Goal: Information Seeking & Learning: Learn about a topic

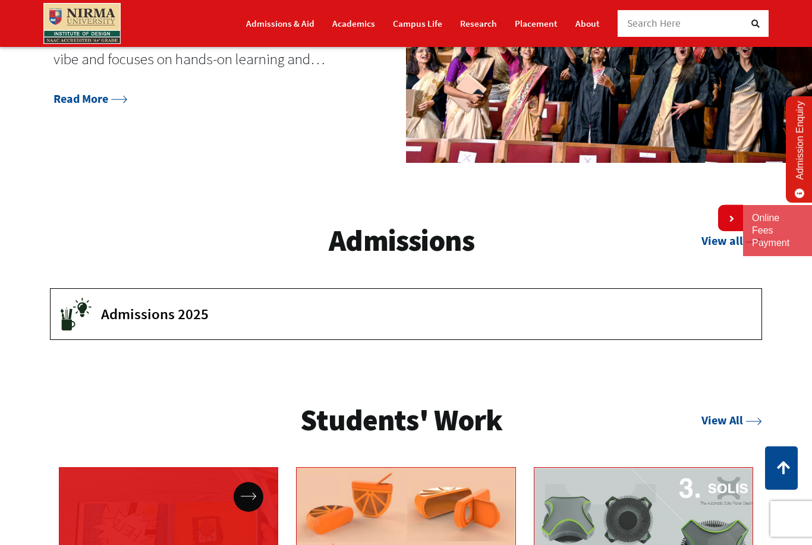
scroll to position [1541, 0]
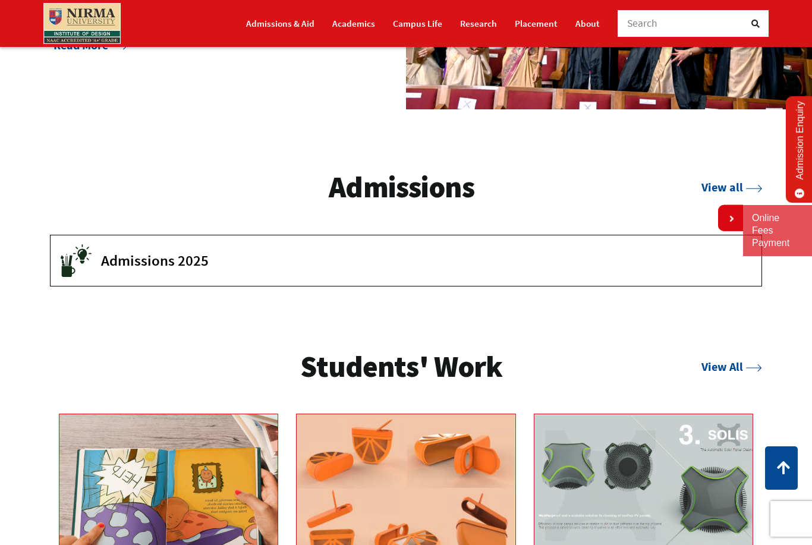
click at [247, 264] on button "Admissions 2025" at bounding box center [406, 260] width 711 height 51
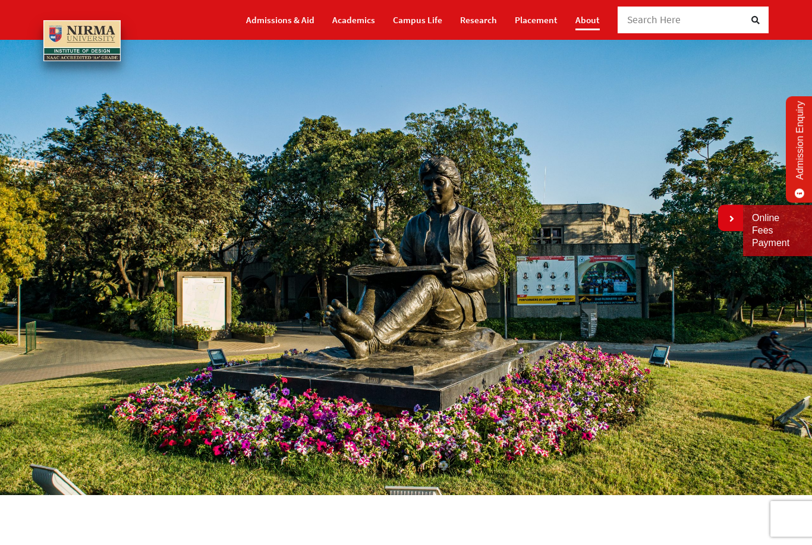
click at [593, 21] on link "About" at bounding box center [587, 20] width 24 height 21
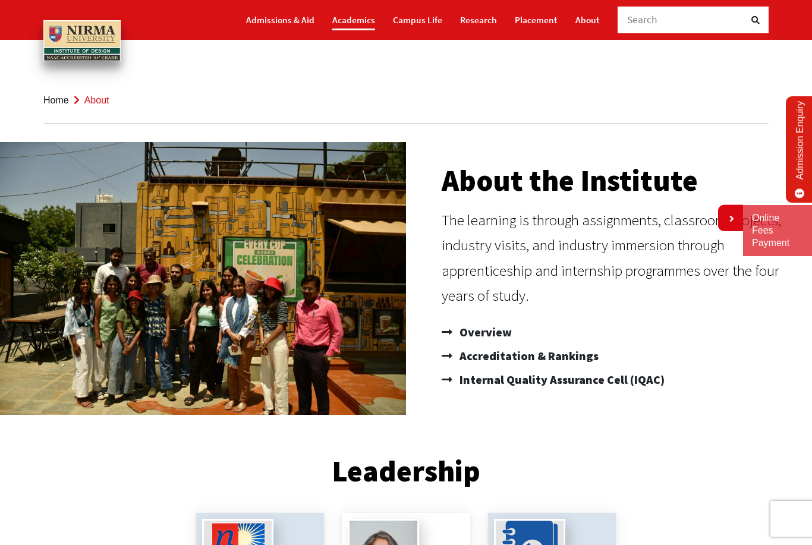
click at [367, 25] on link "Academics" at bounding box center [353, 20] width 43 height 21
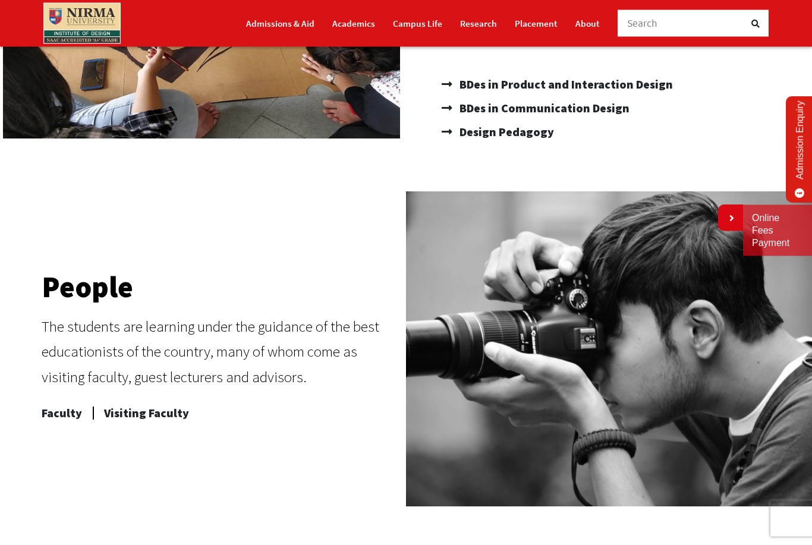
scroll to position [321, 0]
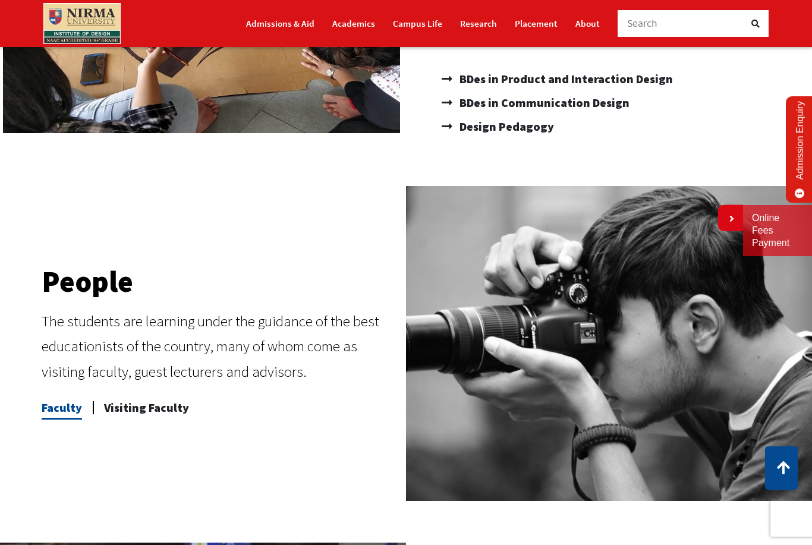
click at [54, 408] on span "Faculty" at bounding box center [62, 408] width 40 height 24
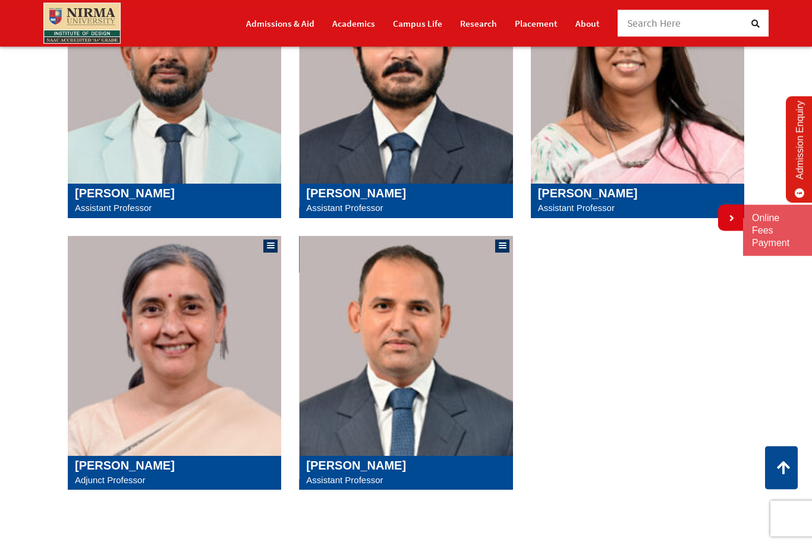
scroll to position [1158, 0]
click at [121, 404] on img at bounding box center [174, 346] width 213 height 220
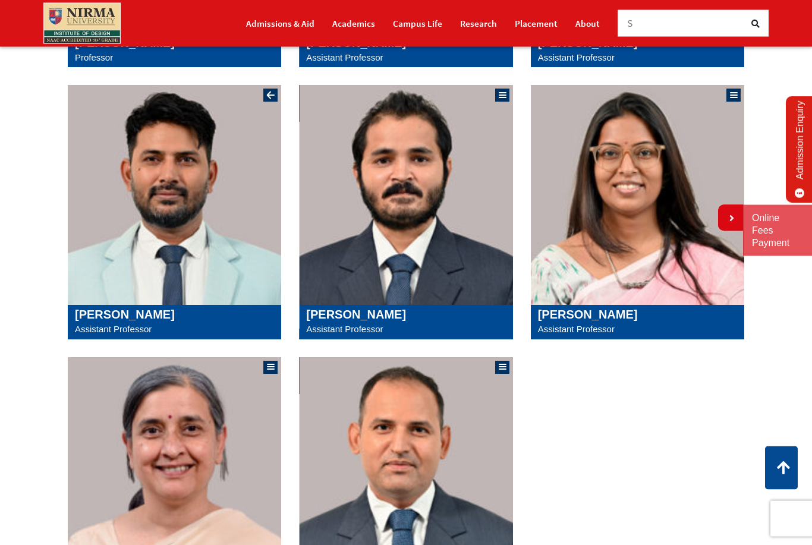
scroll to position [1037, 0]
click at [576, 194] on img at bounding box center [637, 195] width 213 height 220
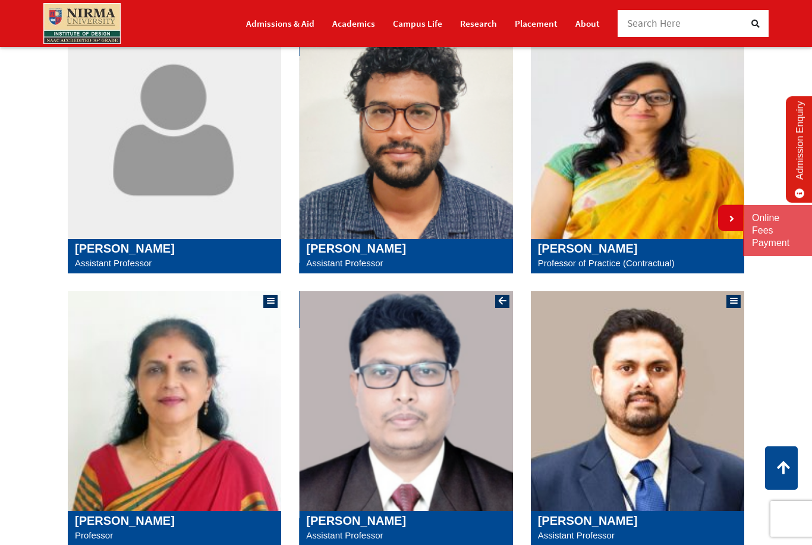
scroll to position [561, 0]
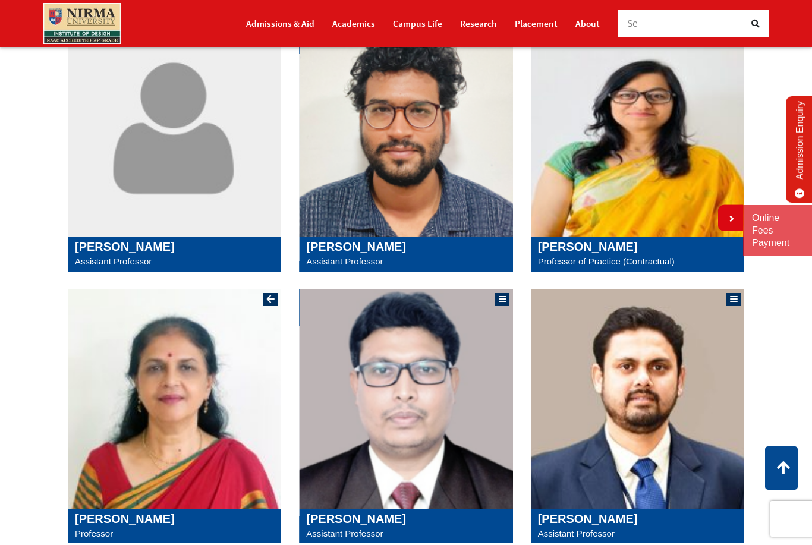
click at [150, 474] on img at bounding box center [174, 399] width 213 height 220
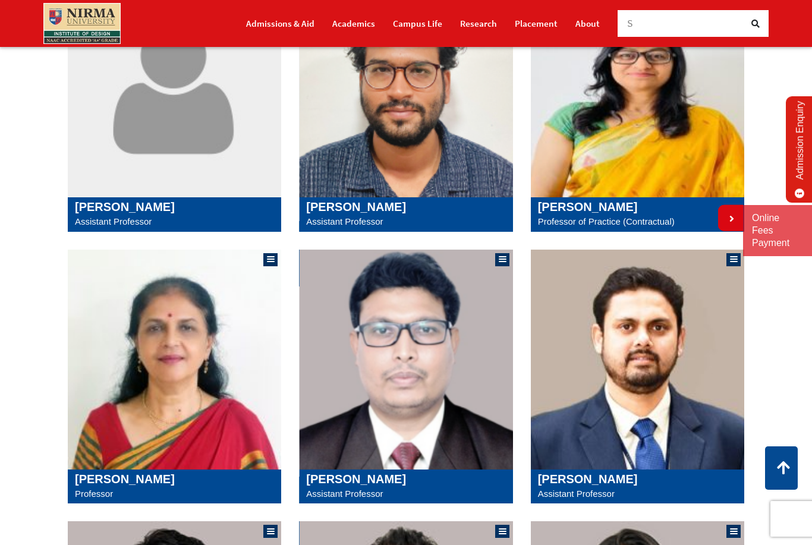
click at [605, 161] on img at bounding box center [637, 87] width 213 height 220
click at [542, 184] on img at bounding box center [637, 87] width 213 height 220
click at [582, 209] on h5 "Mona Gonsai" at bounding box center [637, 207] width 199 height 14
click at [427, 165] on img at bounding box center [405, 87] width 213 height 220
click at [379, 215] on p "Assistant Professor" at bounding box center [405, 221] width 199 height 15
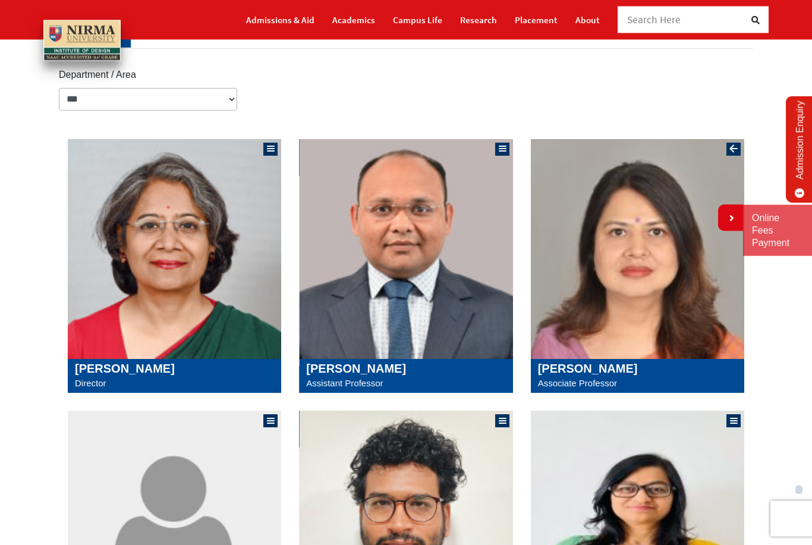
scroll to position [162, 0]
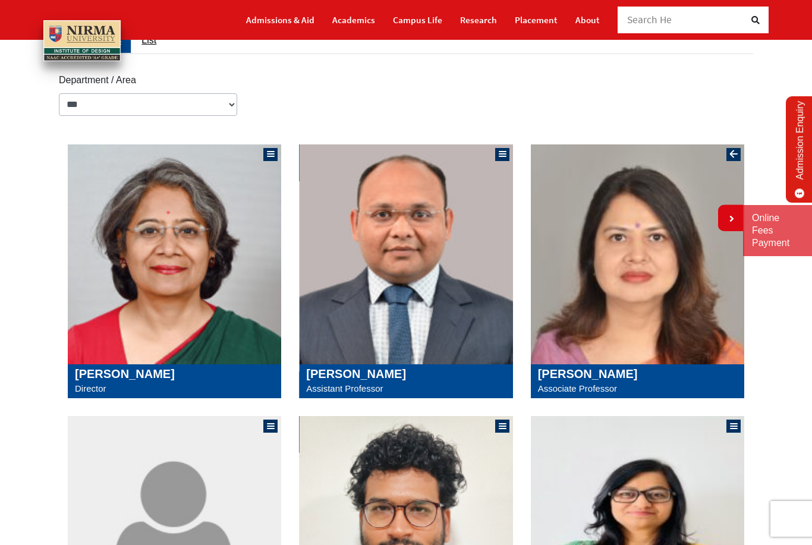
click at [616, 387] on p "Associate Professor" at bounding box center [637, 388] width 199 height 15
click at [616, 376] on h5 "Kanupriya Taneja" at bounding box center [637, 374] width 199 height 14
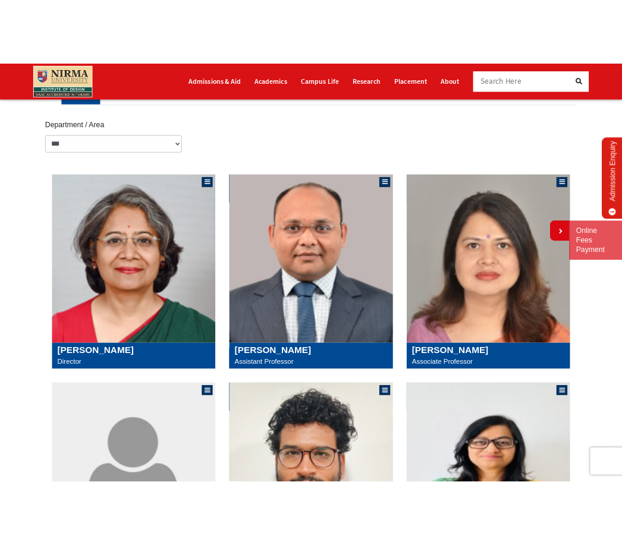
scroll to position [181, 0]
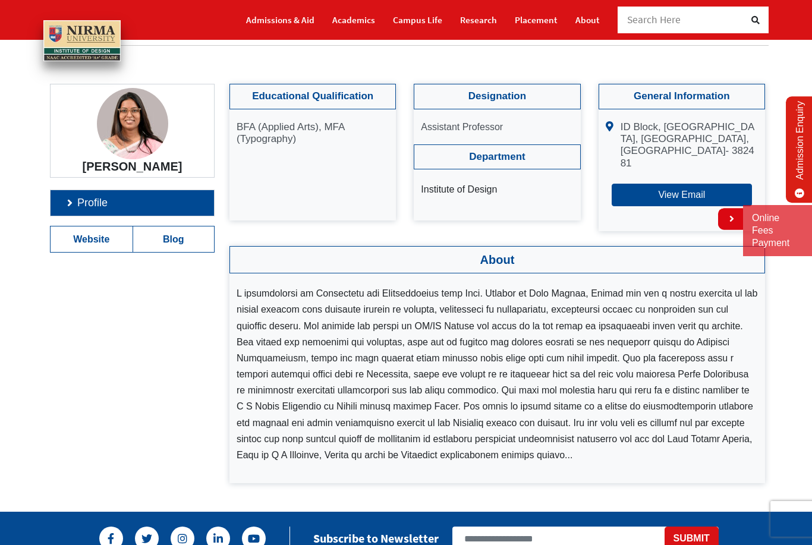
scroll to position [39, 0]
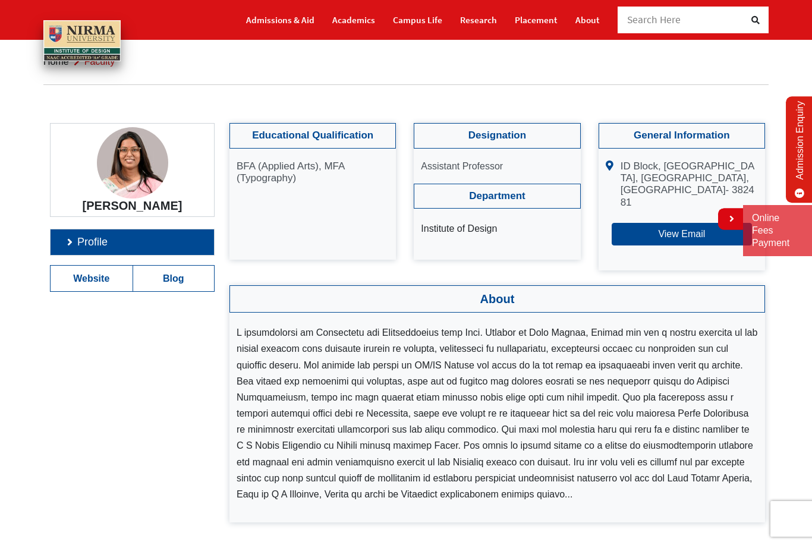
click at [445, 414] on li at bounding box center [497, 414] width 521 height 178
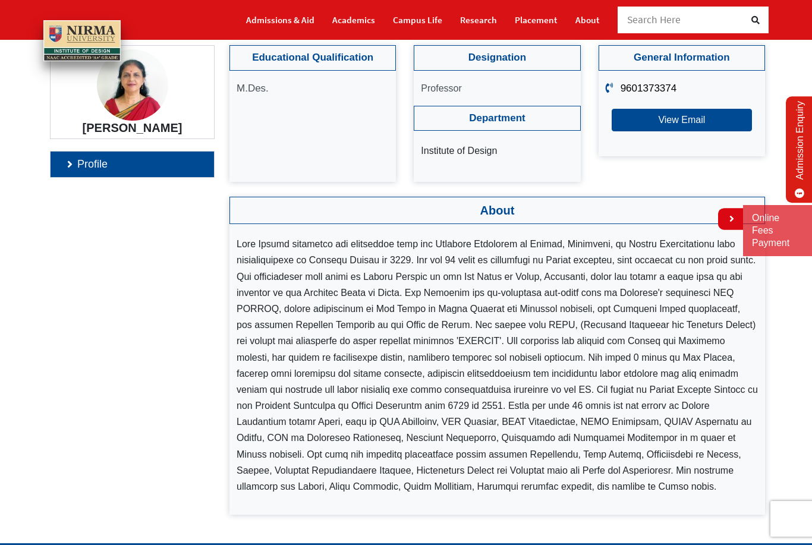
scroll to position [117, 0]
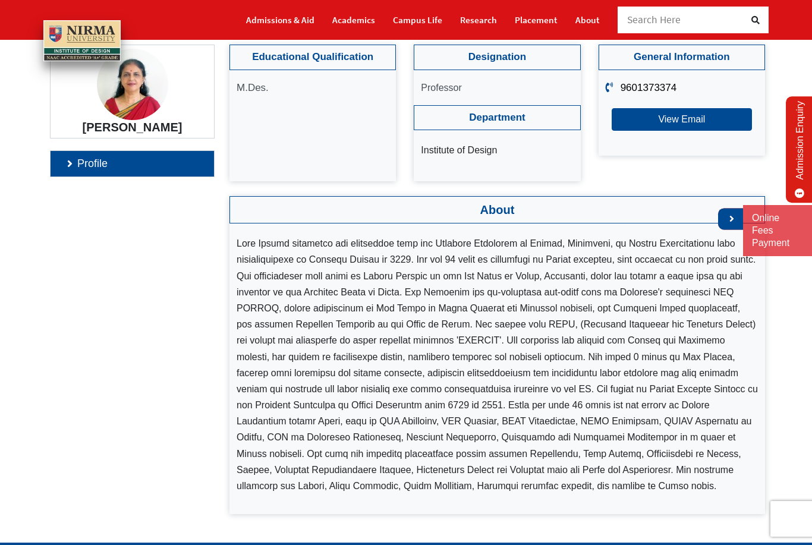
click at [730, 220] on icon at bounding box center [730, 219] width 7 height 10
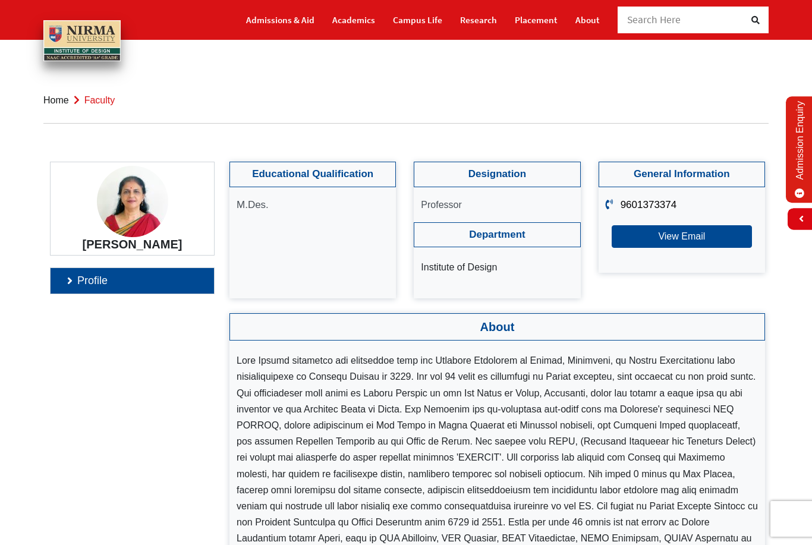
scroll to position [0, 0]
